Goal: Task Accomplishment & Management: Complete application form

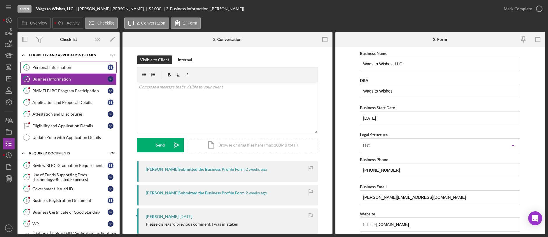
click at [69, 68] on div "Personal Information" at bounding box center [69, 67] width 75 height 5
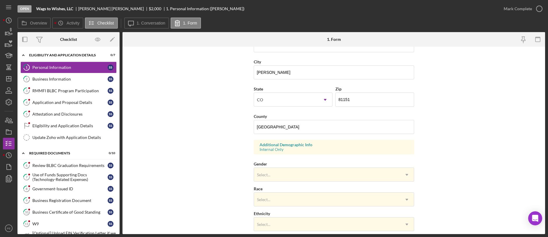
scroll to position [131, 0]
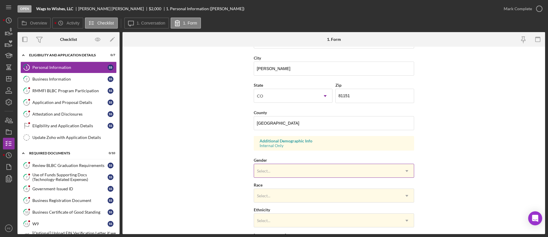
click at [315, 169] on div "Select..." at bounding box center [327, 170] width 146 height 13
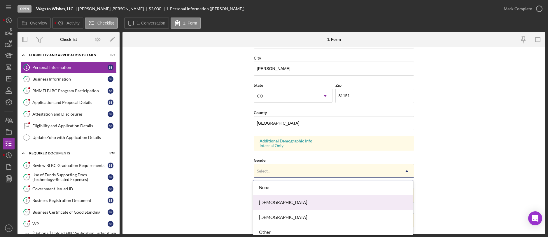
click at [305, 201] on div "Female" at bounding box center [333, 202] width 160 height 15
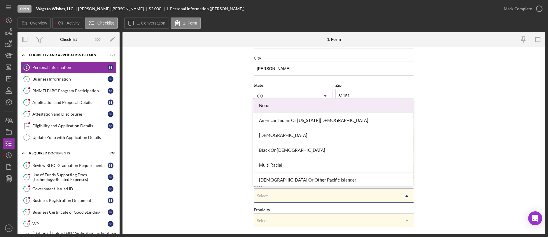
click at [309, 198] on div "Select..." at bounding box center [327, 195] width 146 height 13
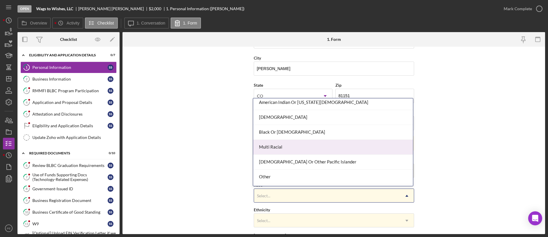
scroll to position [31, 0]
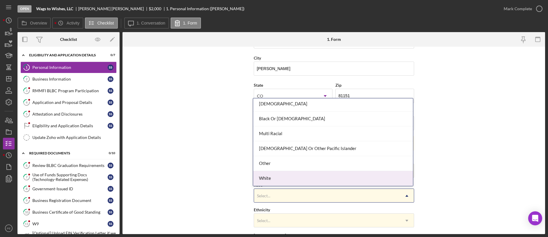
click at [298, 175] on div "White" at bounding box center [333, 178] width 160 height 15
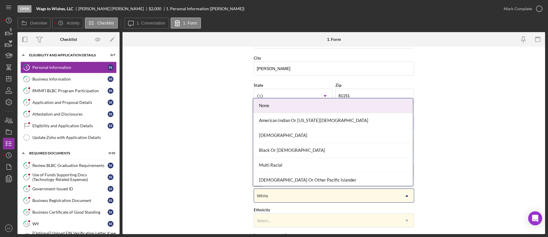
click at [293, 197] on div "White" at bounding box center [327, 195] width 146 height 13
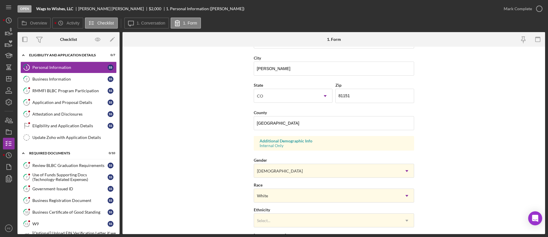
click at [449, 181] on form "First Name Stacie Middle Name Joy Last Name Saucedo Job Title Entrepreneur Date…" at bounding box center [333, 140] width 423 height 187
click at [396, 222] on div "Select..." at bounding box center [327, 220] width 146 height 13
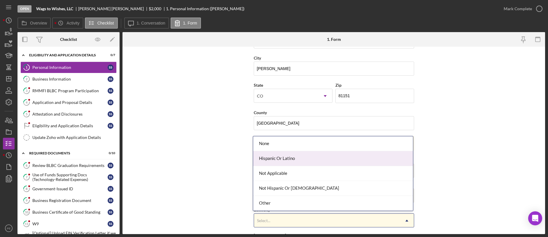
click at [372, 159] on div "Hispanic Or Latino" at bounding box center [333, 158] width 160 height 15
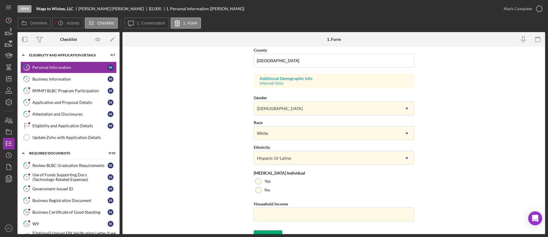
scroll to position [202, 0]
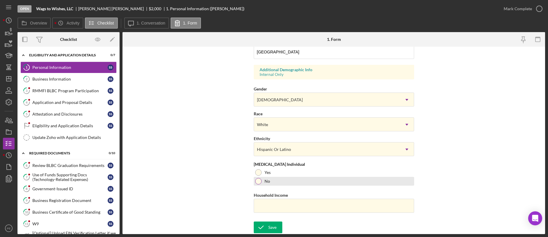
click at [257, 183] on div at bounding box center [258, 181] width 6 height 6
click at [258, 170] on div at bounding box center [258, 172] width 6 height 6
click at [271, 207] on input "Household Income" at bounding box center [334, 206] width 160 height 14
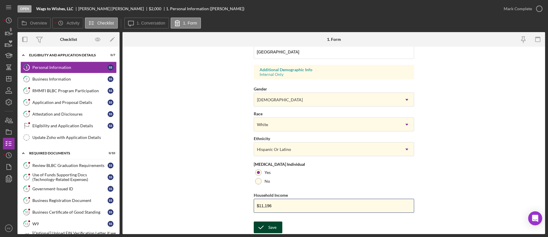
type input "$11,196"
click at [268, 223] on div "Save" at bounding box center [272, 227] width 8 height 12
click at [526, 6] on div "Mark Complete" at bounding box center [518, 9] width 28 height 12
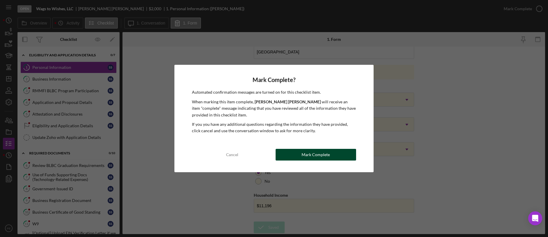
click at [318, 157] on div "Mark Complete" at bounding box center [316, 155] width 28 height 12
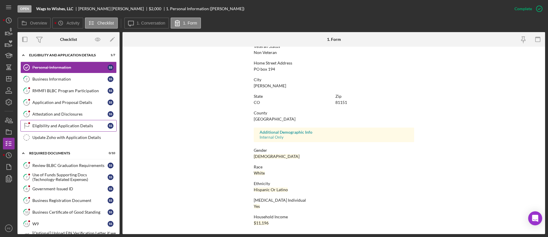
scroll to position [85, 0]
click at [63, 80] on div "Business Information" at bounding box center [69, 79] width 75 height 5
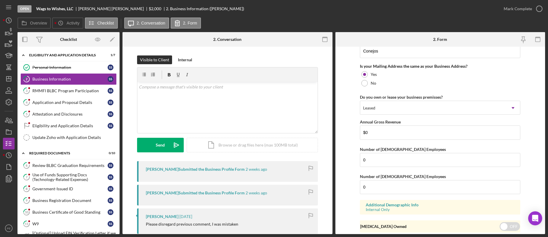
scroll to position [460, 0]
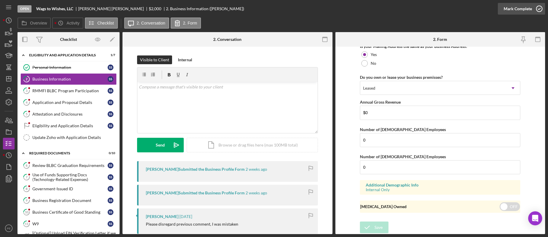
click at [521, 8] on div "Mark Complete" at bounding box center [518, 9] width 28 height 12
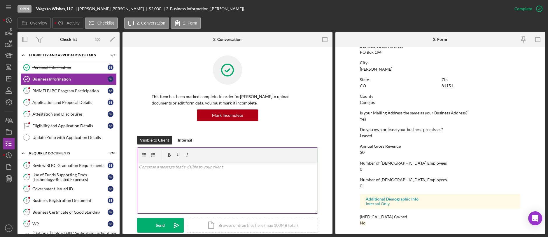
scroll to position [253, 0]
click at [80, 88] on div "RMMFI BLBC Program Participation" at bounding box center [69, 90] width 75 height 5
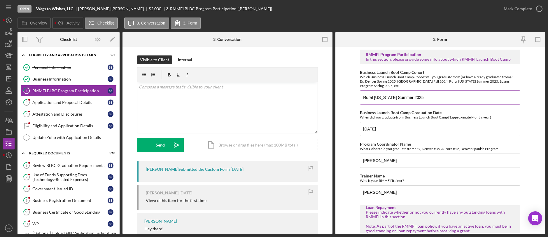
click at [429, 100] on input "Rural Colorado Summer 2025" at bounding box center [440, 97] width 160 height 14
type input "BLBC- EN-20-2025-1"
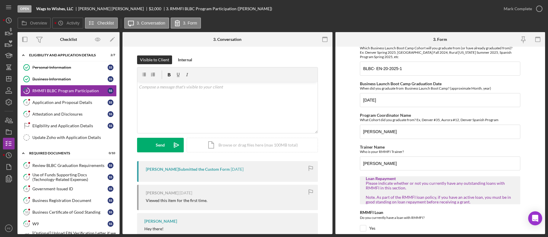
scroll to position [145, 0]
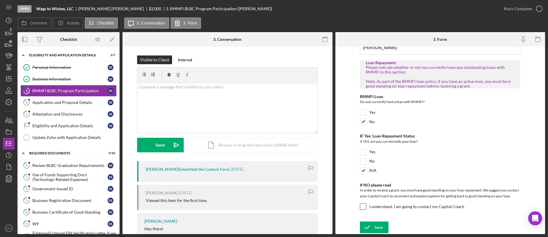
click at [363, 208] on input "I understand. I am going to contact my Capital Coach" at bounding box center [363, 207] width 6 height 6
checkbox input "true"
click at [376, 231] on div "Save" at bounding box center [378, 227] width 8 height 12
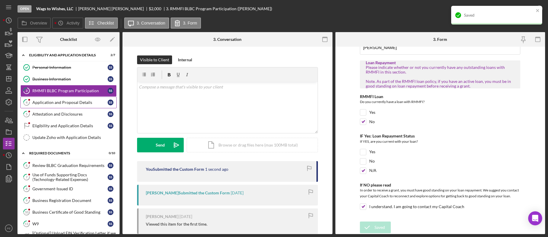
click at [85, 101] on div "Application and Proposal Details" at bounding box center [69, 102] width 75 height 5
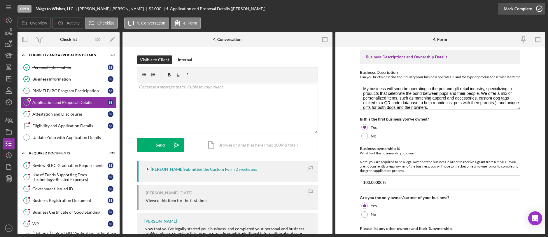
click at [512, 13] on div "Mark Complete" at bounding box center [518, 9] width 28 height 12
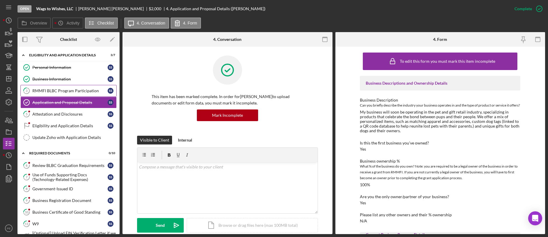
click at [74, 87] on link "3 RMMFI BLBC Program Participation S S" at bounding box center [68, 91] width 96 height 12
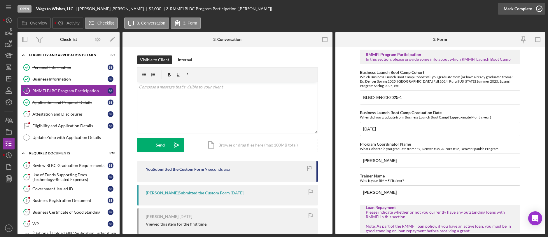
click at [524, 9] on div "Mark Complete" at bounding box center [518, 9] width 28 height 12
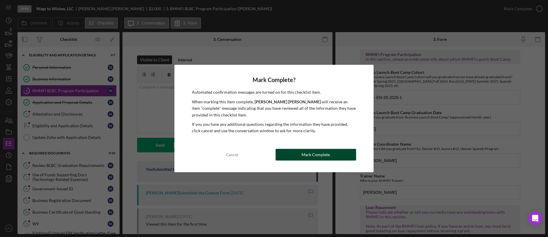
click at [308, 151] on div "Mark Complete" at bounding box center [316, 155] width 28 height 12
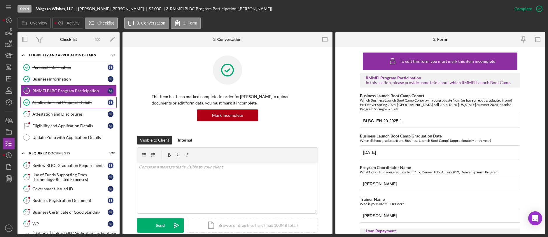
click at [71, 104] on div "Application and Proposal Details" at bounding box center [69, 102] width 75 height 5
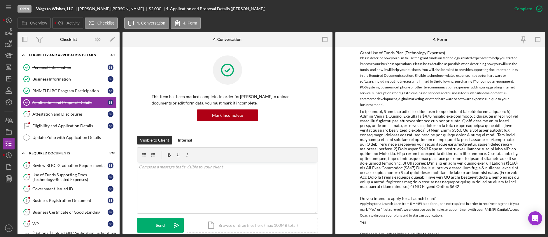
scroll to position [537, 0]
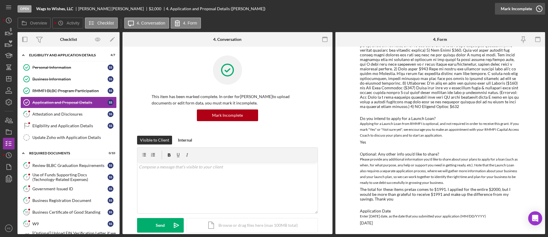
click at [512, 13] on div "Mark Incomplete" at bounding box center [516, 9] width 31 height 12
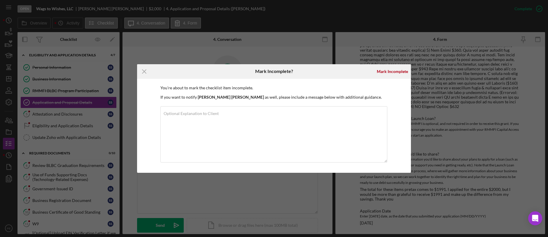
click at [334, 42] on div "Icon/Menu Close Mark Incomplete? Mark Incomplete You're about to mark the check…" at bounding box center [274, 118] width 548 height 237
click at [145, 69] on icon "Icon/Menu Close" at bounding box center [144, 71] width 15 height 15
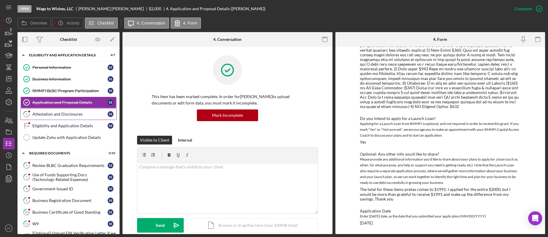
click at [34, 112] on div "Attestation and Disclosures" at bounding box center [69, 114] width 75 height 5
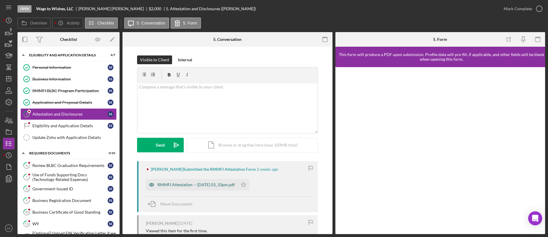
click at [217, 184] on div "RMMFI Attestation -- 2025-09-14 03_33pm.pdf" at bounding box center [195, 184] width 77 height 5
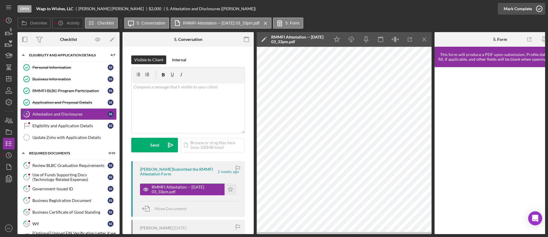
click at [525, 12] on div "Mark Complete" at bounding box center [518, 9] width 28 height 12
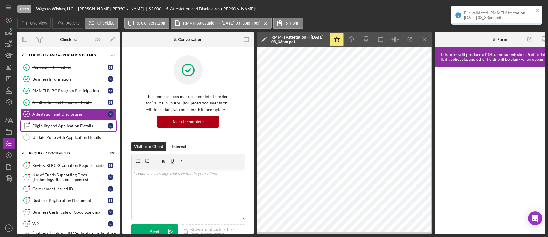
click at [85, 126] on div "Eligibility and Application Details" at bounding box center [69, 125] width 75 height 5
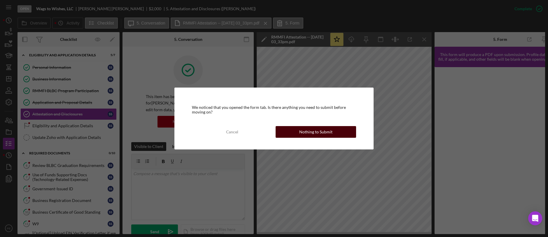
click at [302, 132] on div "Nothing to Submit" at bounding box center [315, 132] width 33 height 12
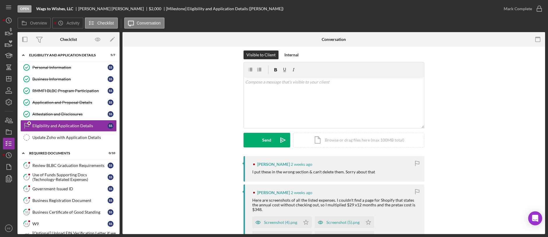
scroll to position [10, 0]
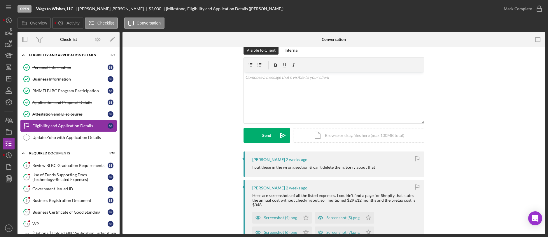
click at [67, 128] on link "Eligibility and Application Details Eligibility and Application Details S S" at bounding box center [68, 126] width 96 height 12
click at [78, 137] on div "Update Zoho with Application Details" at bounding box center [74, 137] width 84 height 5
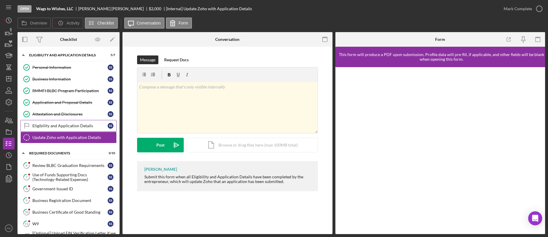
click at [77, 124] on div "Eligibility and Application Details" at bounding box center [69, 125] width 75 height 5
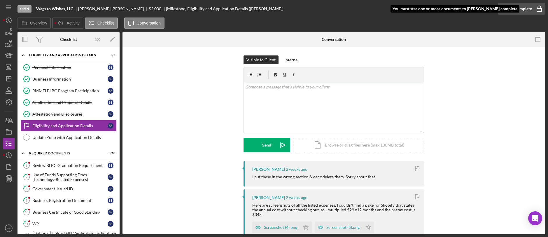
click at [509, 12] on div "Mark Complete" at bounding box center [518, 9] width 28 height 12
click at [52, 161] on link "6 Review BLBC Graduation Requirements S S" at bounding box center [68, 166] width 96 height 12
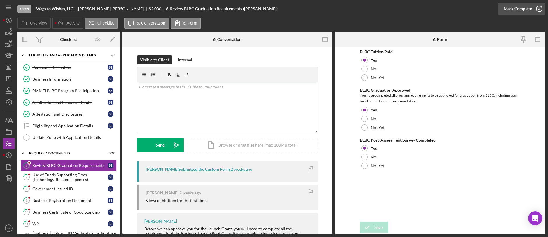
click at [530, 8] on div "Mark Complete" at bounding box center [518, 9] width 28 height 12
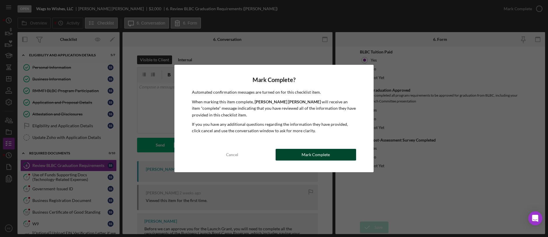
click at [298, 150] on button "Mark Complete" at bounding box center [316, 155] width 81 height 12
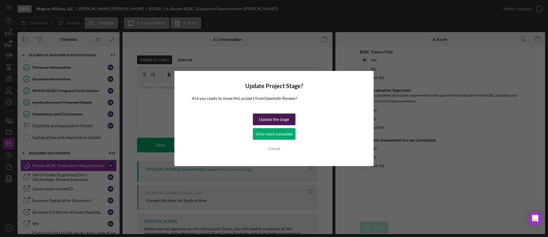
click at [267, 116] on div "Update the stage" at bounding box center [274, 119] width 30 height 12
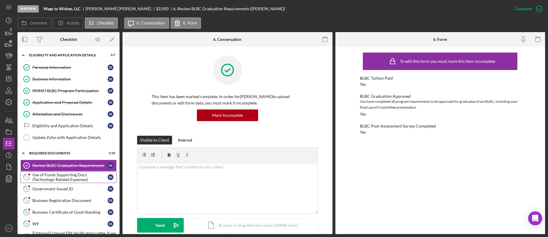
click at [59, 178] on div "Use of Funds Supporting Docs (Technology-Related Expenses)" at bounding box center [69, 176] width 75 height 9
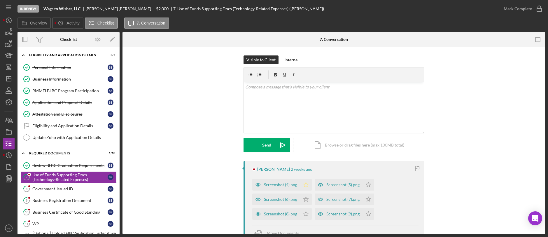
click at [302, 184] on icon "Icon/Star" at bounding box center [306, 185] width 12 height 12
click at [304, 197] on icon "Icon/Star" at bounding box center [306, 199] width 12 height 12
click at [305, 215] on icon "Icon/Star" at bounding box center [306, 214] width 12 height 12
click at [369, 184] on polygon "button" at bounding box center [368, 184] width 5 height 5
click at [367, 199] on icon "Icon/Star" at bounding box center [368, 199] width 12 height 12
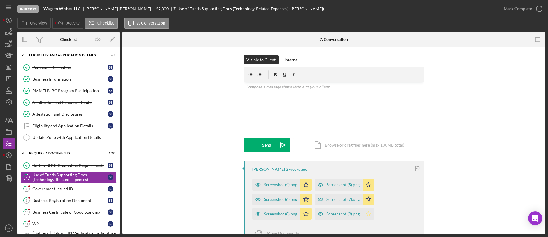
click at [366, 213] on icon "Icon/Star" at bounding box center [368, 214] width 12 height 12
click at [521, 6] on div "Mark Complete" at bounding box center [518, 9] width 28 height 12
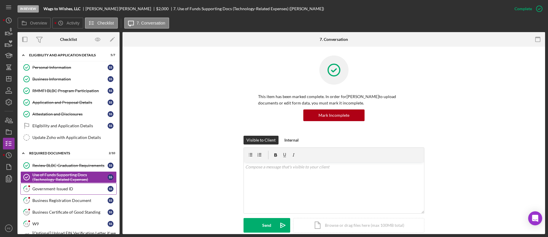
click at [59, 187] on div "Government-Issued ID" at bounding box center [69, 188] width 75 height 5
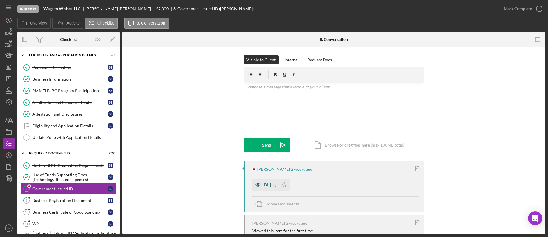
click at [257, 187] on icon "button" at bounding box center [258, 185] width 12 height 12
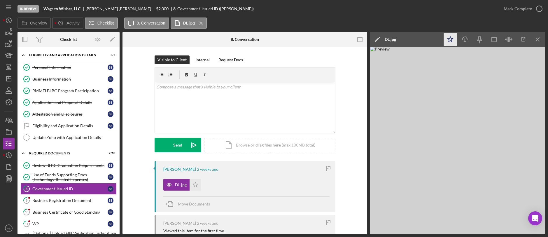
click at [450, 42] on icon "Icon/Star" at bounding box center [450, 39] width 13 height 13
click at [518, 10] on div "Mark Complete" at bounding box center [518, 9] width 28 height 12
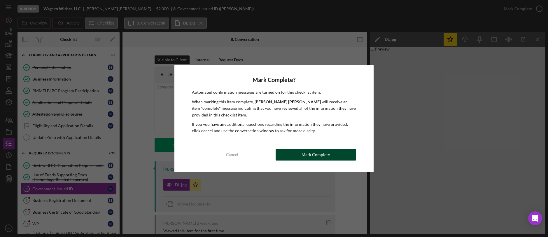
click at [296, 149] on button "Mark Complete" at bounding box center [316, 155] width 81 height 12
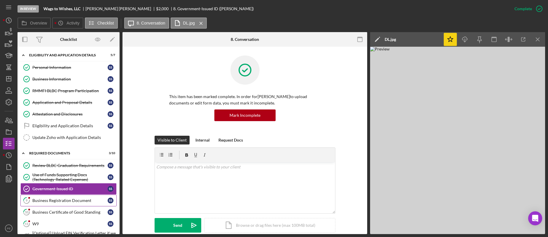
click at [60, 203] on link "9 Business Registration Document S S" at bounding box center [68, 201] width 96 height 12
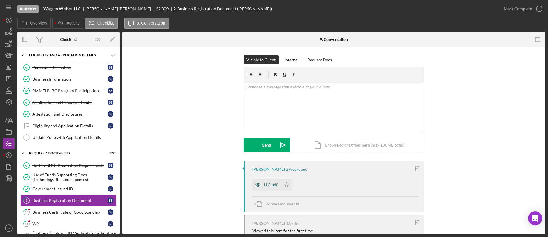
click at [271, 187] on div "LLC.pdf" at bounding box center [266, 185] width 28 height 12
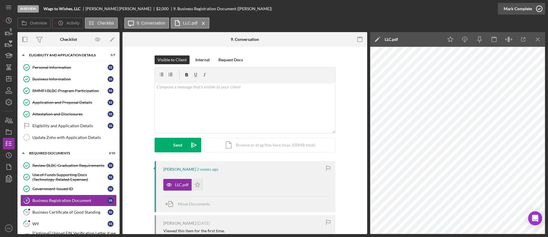
click at [520, 11] on div "Mark Complete" at bounding box center [518, 9] width 28 height 12
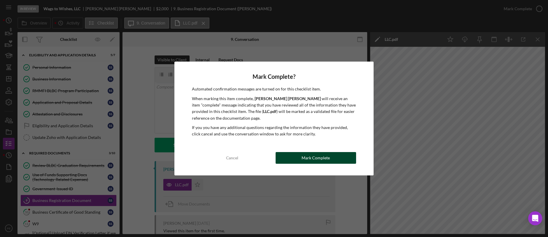
click at [351, 163] on div "Mark Complete? Automated confirmation messages are turned on for this checklist…" at bounding box center [273, 119] width 199 height 114
click at [346, 162] on button "Mark Complete" at bounding box center [316, 158] width 81 height 12
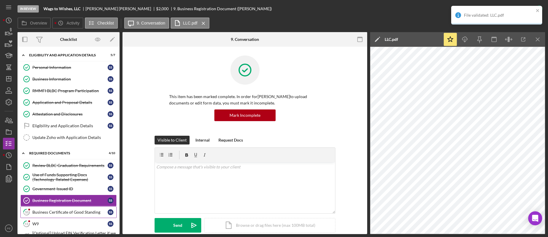
click at [78, 213] on div "Business Certificate of Good Standing" at bounding box center [69, 212] width 75 height 5
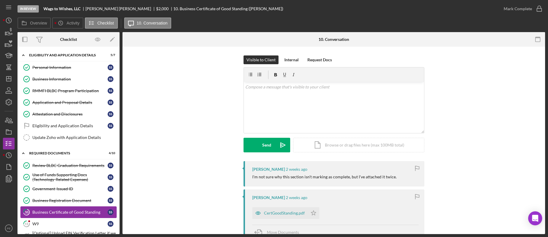
click at [62, 215] on link "10 Business Certificate of Good Standing S S" at bounding box center [68, 212] width 96 height 12
click at [285, 216] on div "CertGoodStanding.pdf" at bounding box center [279, 213] width 55 height 12
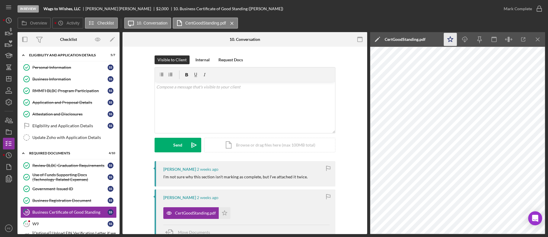
click at [450, 40] on icon "Icon/Star" at bounding box center [450, 39] width 13 height 13
click at [522, 7] on div "Mark Complete" at bounding box center [518, 9] width 28 height 12
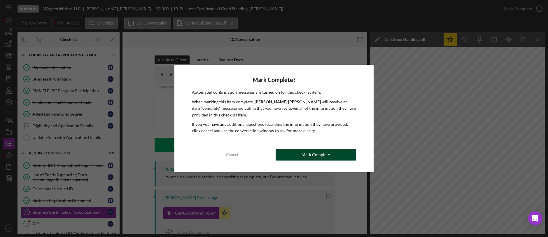
click at [339, 157] on button "Mark Complete" at bounding box center [316, 155] width 81 height 12
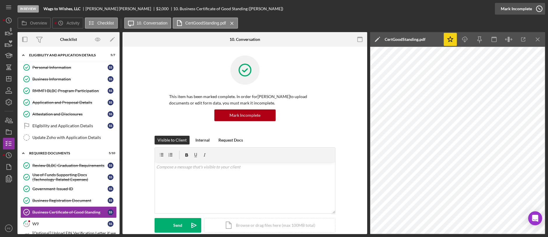
click at [523, 11] on div "Mark Incomplete" at bounding box center [516, 9] width 31 height 12
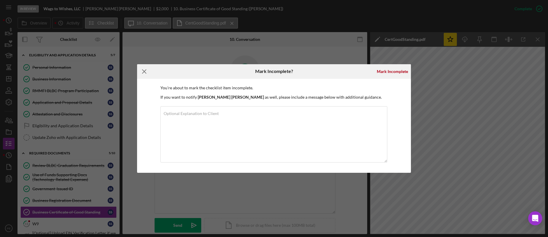
click at [143, 71] on icon "Icon/Menu Close" at bounding box center [144, 71] width 15 height 15
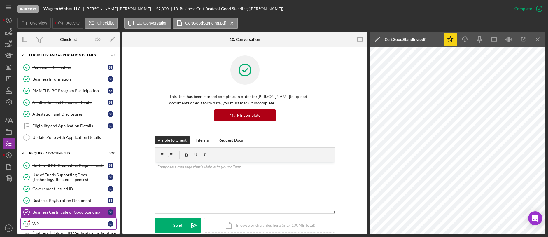
click at [46, 227] on link "11 W9 S S" at bounding box center [68, 224] width 96 height 12
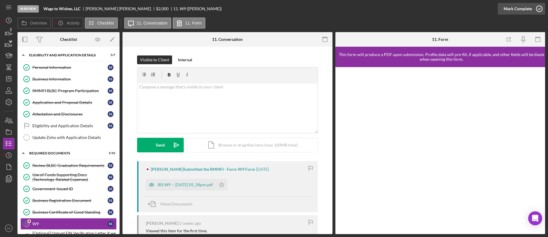
click at [516, 10] on div "Mark Complete" at bounding box center [518, 9] width 28 height 12
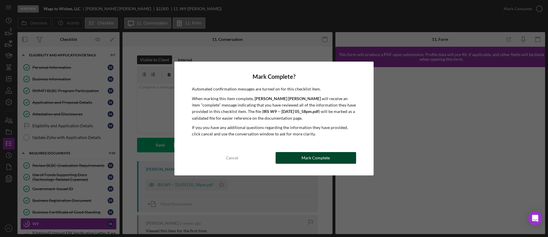
click at [309, 157] on div "Mark Complete" at bounding box center [316, 158] width 28 height 12
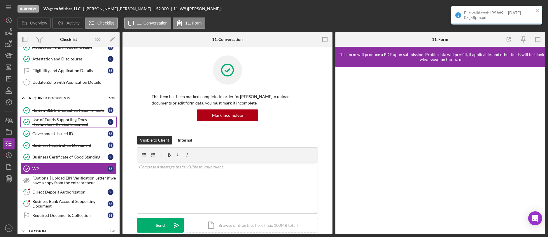
scroll to position [60, 0]
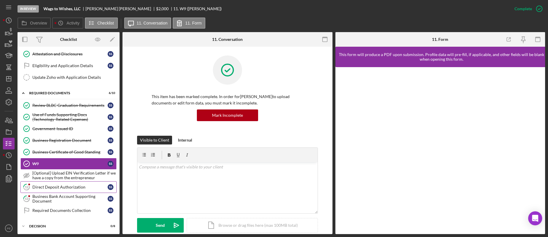
click at [64, 188] on div "Direct Deposit Authorization" at bounding box center [69, 187] width 75 height 5
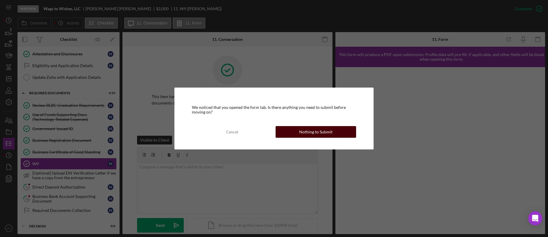
click at [332, 128] on button "Nothing to Submit" at bounding box center [316, 132] width 81 height 12
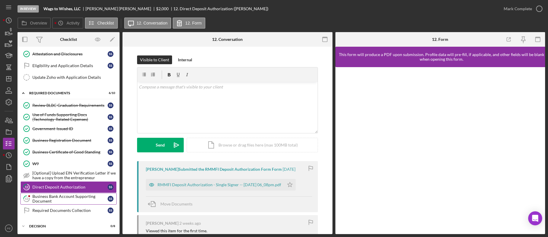
click at [54, 198] on div "Business Bank Account Supporting Document" at bounding box center [69, 198] width 75 height 9
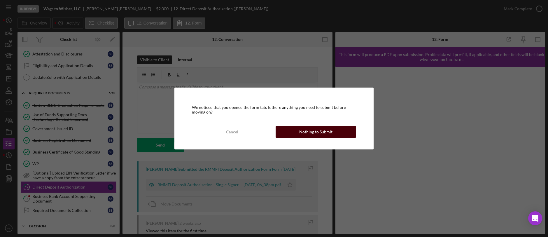
click at [299, 134] on button "Nothing to Submit" at bounding box center [316, 132] width 81 height 12
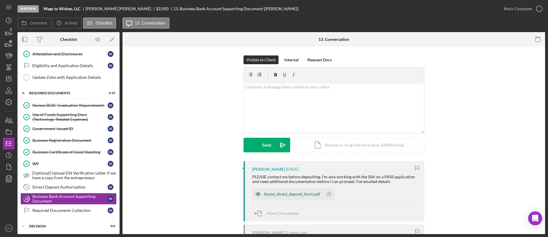
click at [285, 190] on div "found_direct_deposit_form.pdf" at bounding box center [287, 194] width 71 height 12
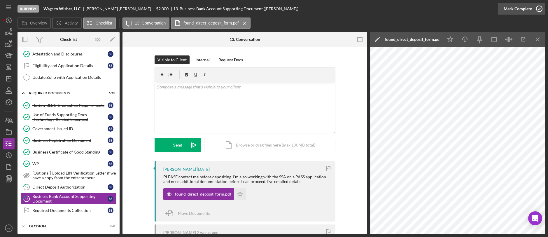
click at [517, 11] on div "Mark Complete" at bounding box center [518, 9] width 28 height 12
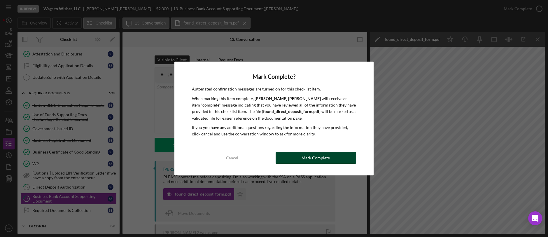
click at [334, 156] on button "Mark Complete" at bounding box center [316, 158] width 81 height 12
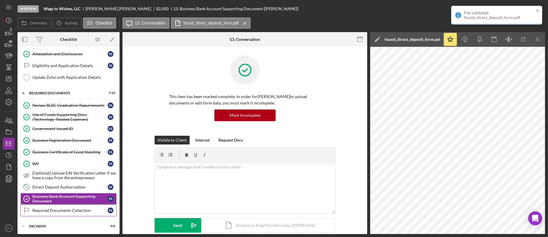
click at [85, 209] on div "Required Documents Collection" at bounding box center [69, 210] width 75 height 5
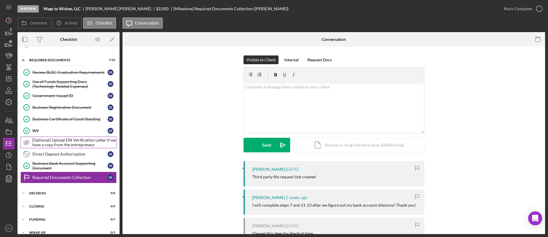
scroll to position [101, 0]
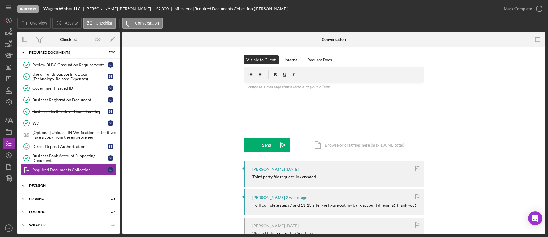
click at [46, 183] on div "Icon/Expander Decision 0 / 8" at bounding box center [68, 186] width 102 height 12
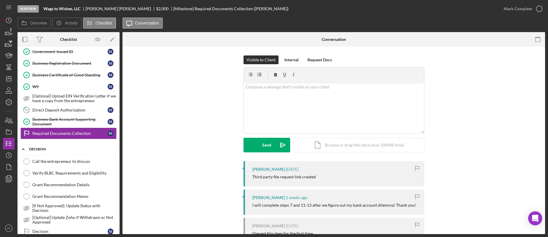
scroll to position [138, 0]
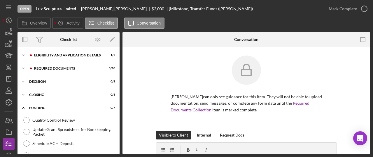
scroll to position [53, 0]
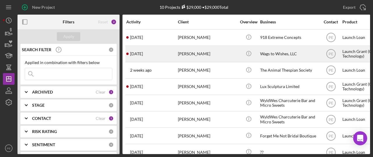
scroll to position [12, 0]
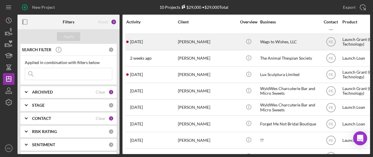
click at [165, 44] on div "3 days ago Stacie Saucedo" at bounding box center [151, 41] width 51 height 15
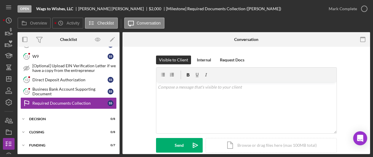
scroll to position [85, 0]
